Goal: Check status

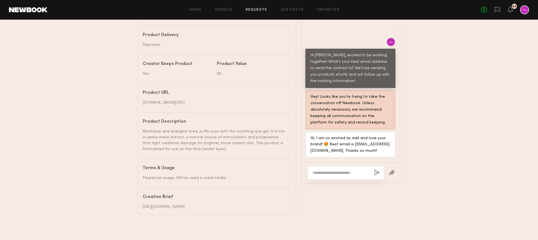
scroll to position [293, 0]
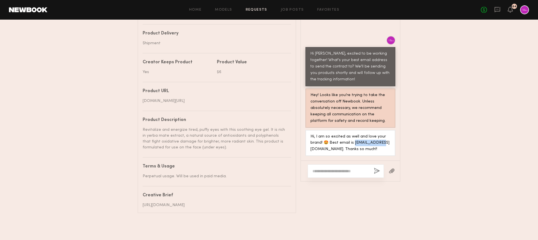
drag, startPoint x: 333, startPoint y: 151, endPoint x: 303, endPoint y: 151, distance: 30.0
click at [303, 151] on div "Hi, I am so excited as well and love your brand! 🤩 Best email is [EMAIL_ADDRESS…" at bounding box center [350, 143] width 99 height 26
copy div "ataliecounts1"
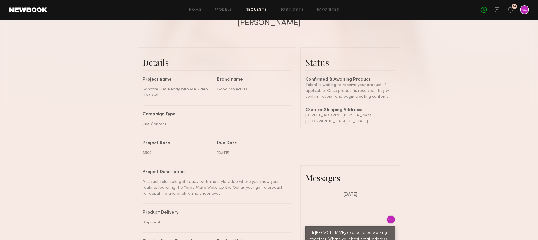
scroll to position [108, 0]
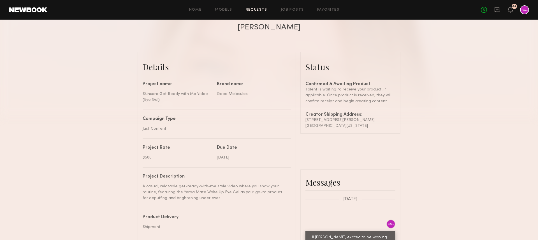
drag, startPoint x: 352, startPoint y: 121, endPoint x: 296, endPoint y: 120, distance: 56.3
click at [296, 120] on div "Details Project name Skincare Get Ready with Me Video (Eye Gel) Brand name Good…" at bounding box center [268, 224] width 263 height 345
copy div "Just Content Project Rate $500 Due Date [DATE] Project Description A casual, re…"
click at [330, 114] on div "Creator Shipping Address:" at bounding box center [350, 115] width 90 height 4
drag, startPoint x: 347, startPoint y: 120, endPoint x: 304, endPoint y: 120, distance: 42.8
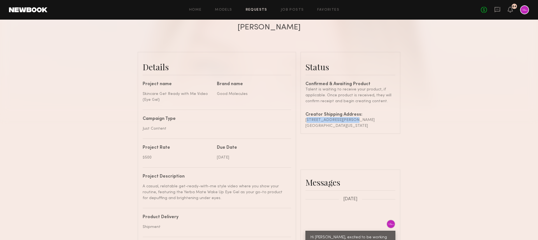
click at [304, 120] on common-border "Status Confirmed & Awaiting Product Talent is waiting to receive your product, …" at bounding box center [350, 93] width 100 height 82
copy div "[STREET_ADDRESS][PERSON_NAME]"
drag, startPoint x: 327, startPoint y: 127, endPoint x: 303, endPoint y: 123, distance: 23.4
click at [303, 123] on common-border "Status Confirmed & Awaiting Product Talent is waiting to receive your product, …" at bounding box center [350, 93] width 100 height 82
copy div "[GEOGRAPHIC_DATA]"
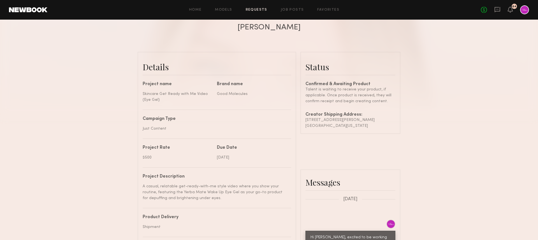
click at [356, 125] on div "[GEOGRAPHIC_DATA][US_STATE]" at bounding box center [350, 126] width 90 height 6
copy div "92653"
click at [403, 106] on div at bounding box center [269, 4] width 538 height 224
